Goal: Check status: Check status

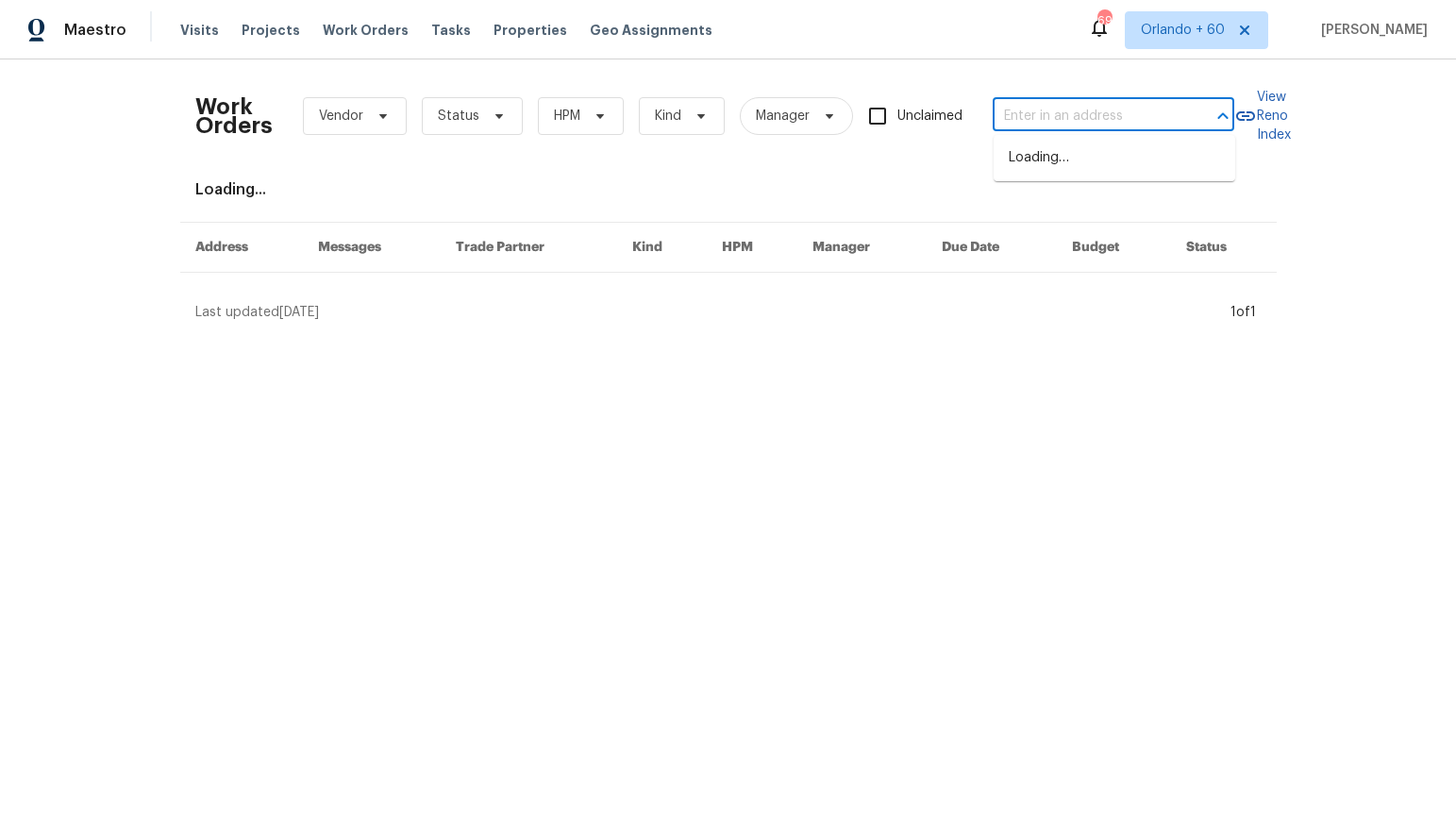
click at [1132, 114] on input "text" at bounding box center [1087, 117] width 189 height 29
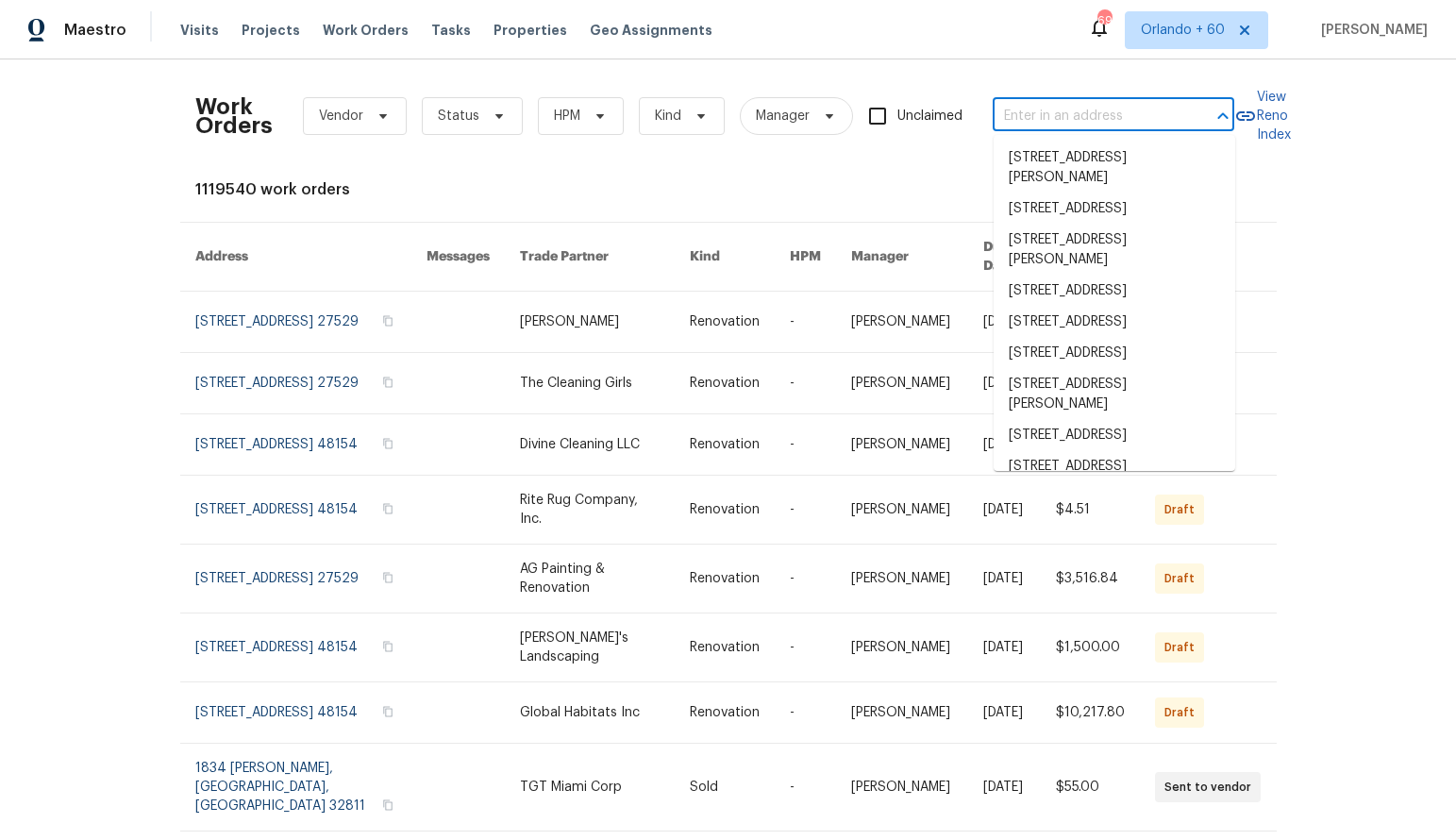
paste input "[STREET_ADDRESS]"
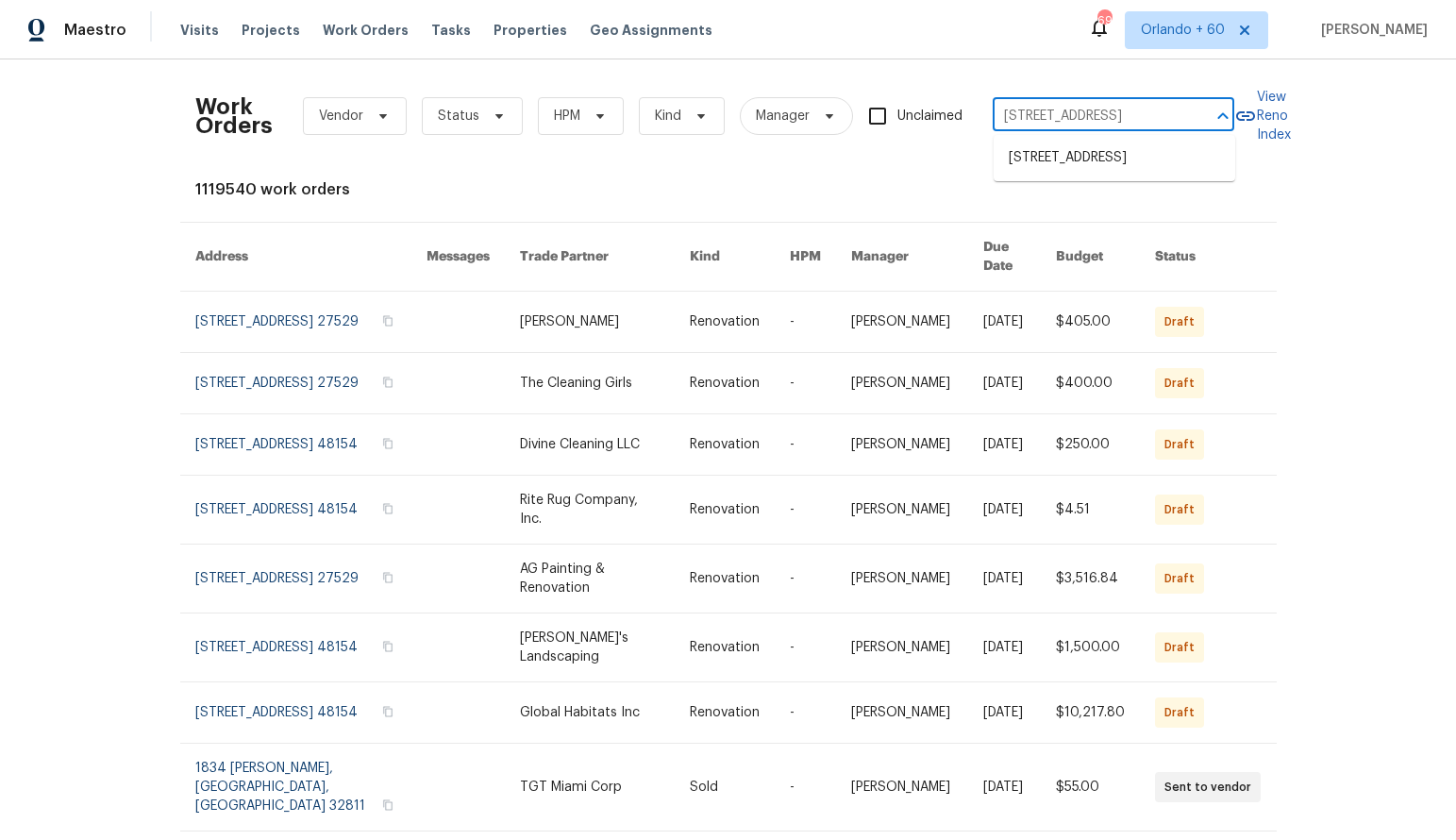
type input "[STREET_ADDRESS]"
click at [1044, 161] on li "[STREET_ADDRESS]" at bounding box center [1114, 158] width 242 height 31
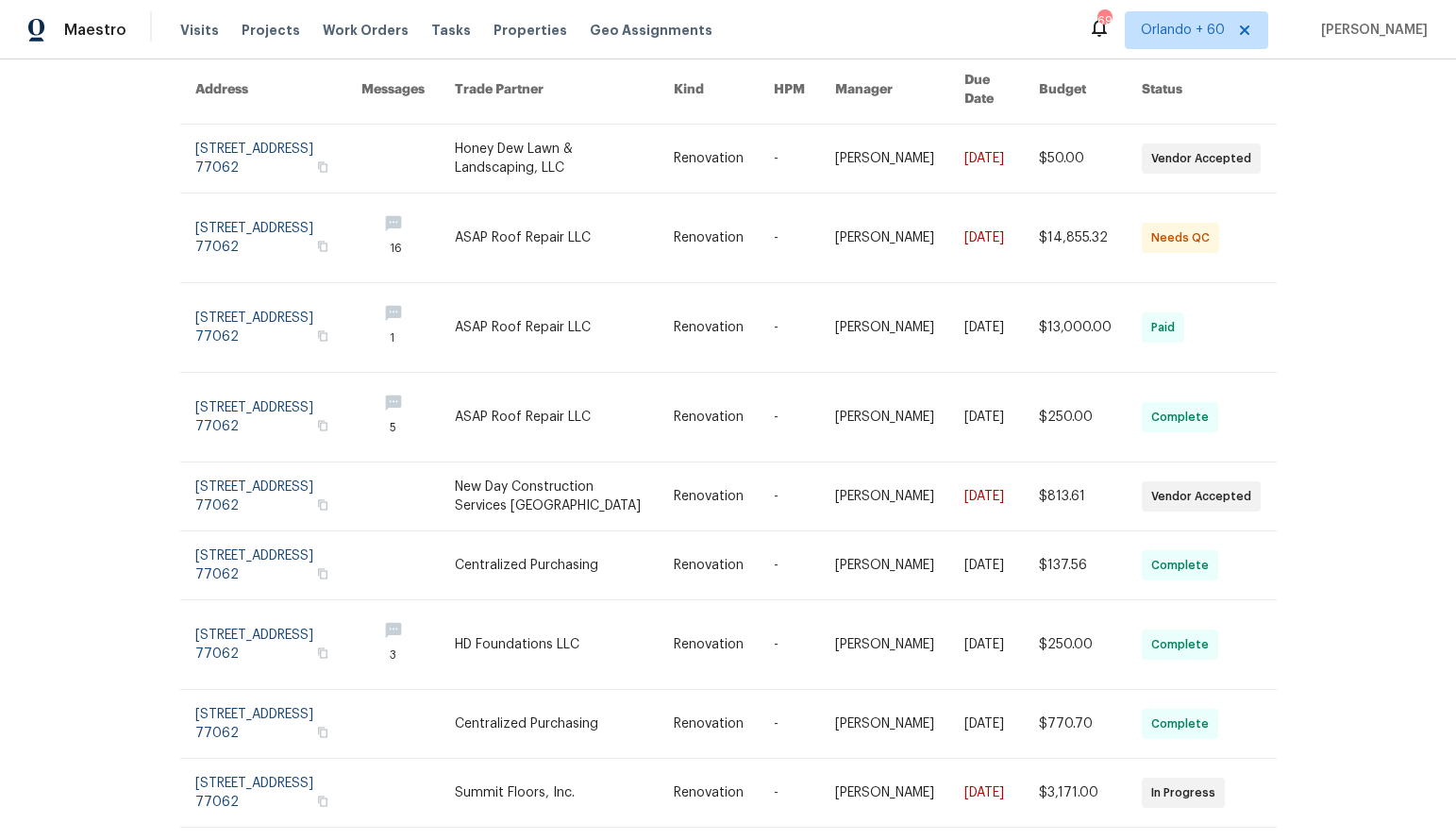
scroll to position [250, 0]
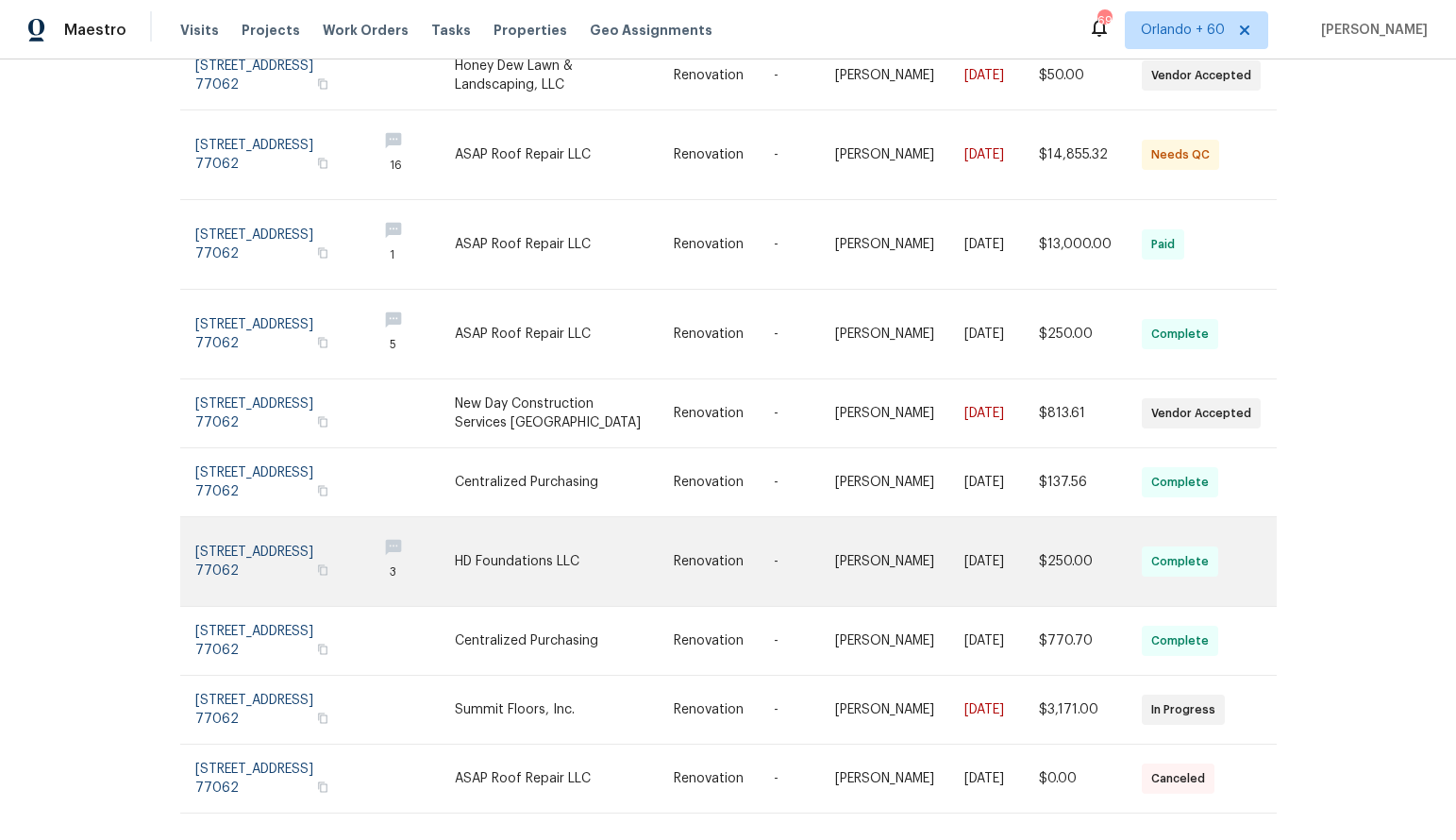
click at [281, 549] on link at bounding box center [279, 561] width 167 height 88
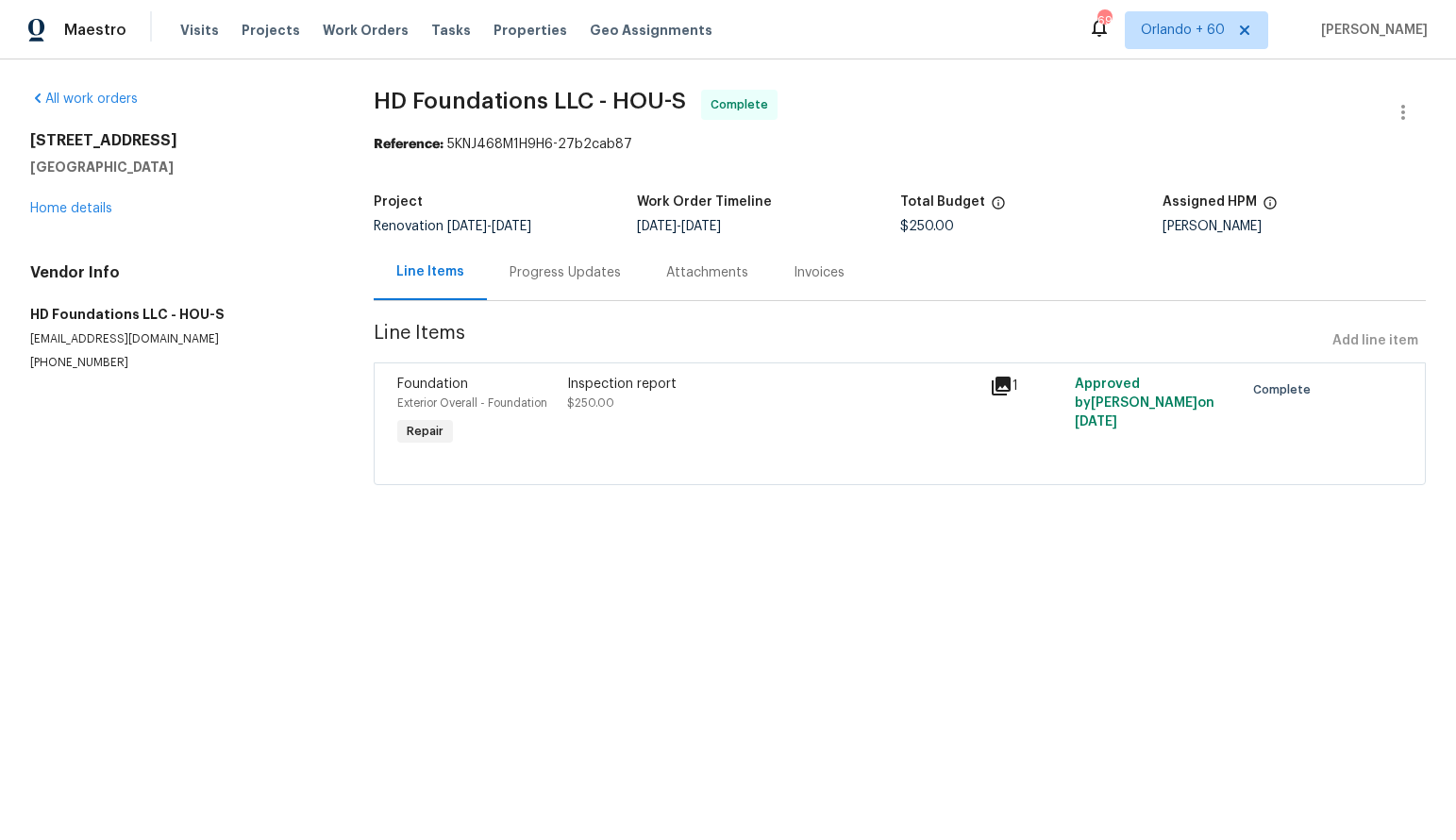
click at [523, 278] on div "Progress Updates" at bounding box center [565, 272] width 111 height 19
